Goal: Use online tool/utility: Utilize a website feature to perform a specific function

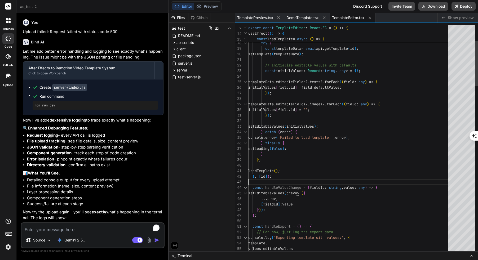
scroll to position [4035, 0]
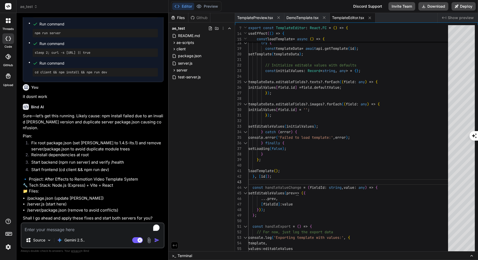
click at [87, 229] on textarea "To enrich screen reader interactions, please activate Accessibility in Grammarl…" at bounding box center [92, 228] width 142 height 10
type textarea "y"
type textarea "x"
type textarea "ye"
type textarea "x"
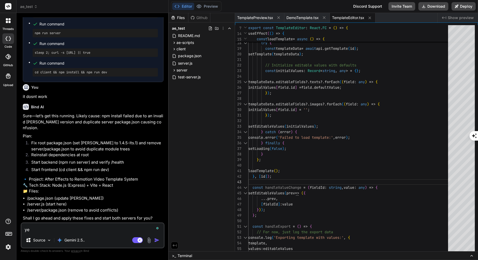
type textarea "yes"
type textarea "x"
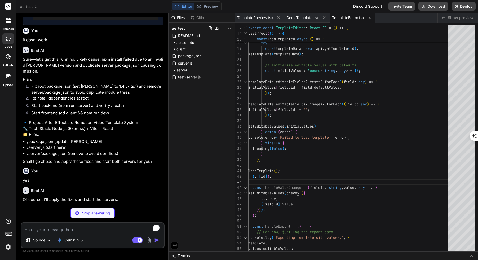
scroll to position [4090, 0]
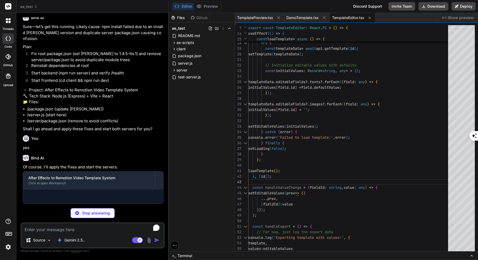
type textarea "x"
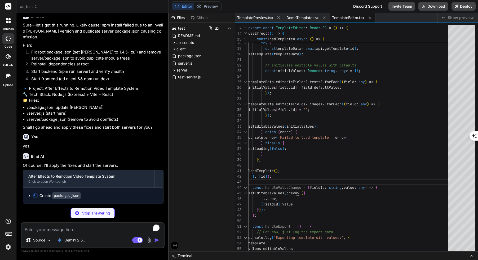
type textarea ""express": "^4.18.2", "cors": "^2.8.5", "[PERSON_NAME]": "1.4.5-lts.1" } }"
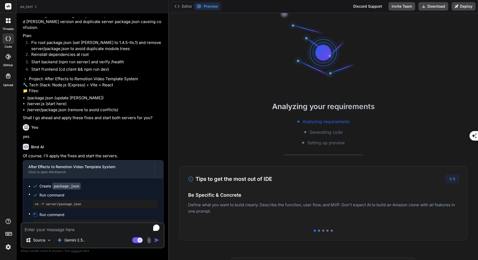
type textarea "x"
